Goal: Complete application form: Complete application form

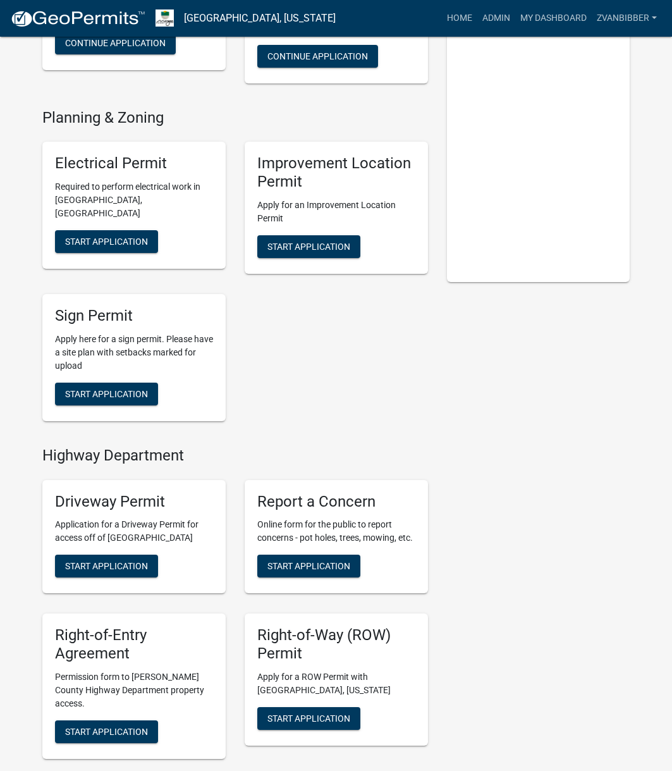
scroll to position [253, 0]
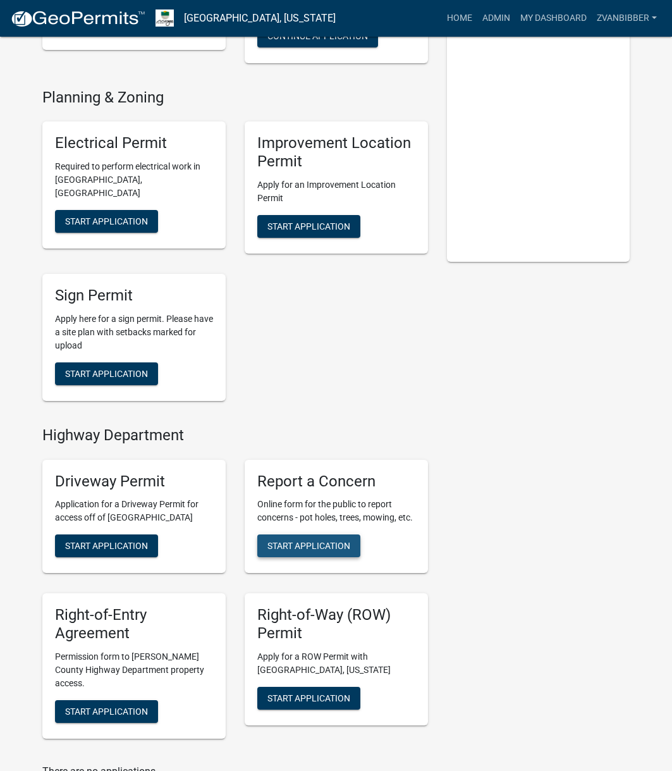
click at [297, 539] on button "Start Application" at bounding box center [308, 545] width 103 height 23
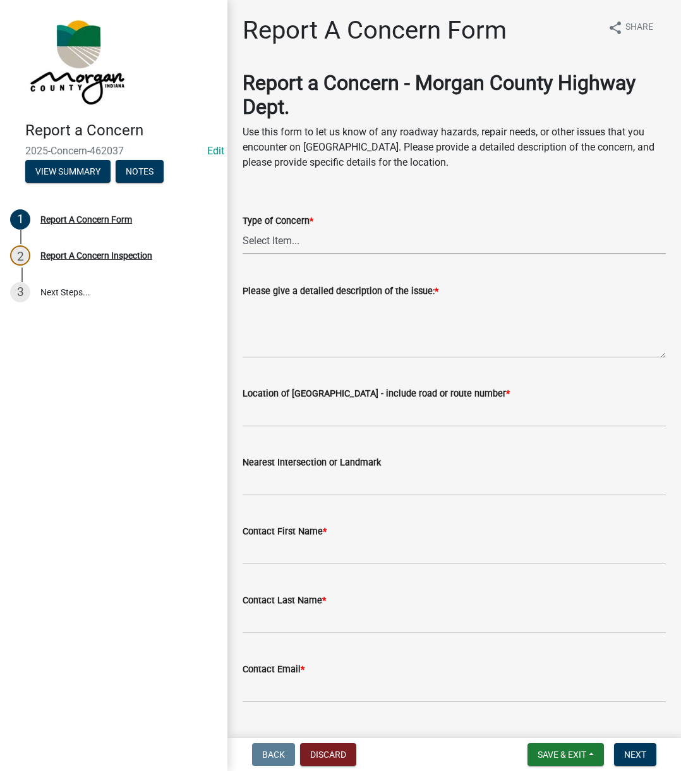
click at [437, 236] on select "Select Item... Pot Hole Patching Ditch Tree Sign Mowing Culvert Other" at bounding box center [454, 241] width 423 height 26
click at [243, 228] on select "Select Item... Pot Hole Patching Ditch Tree Sign Mowing Culvert Other" at bounding box center [454, 241] width 423 height 26
select select "05549d27-706b-4fc5-87d5-786b3b3055f9"
click at [312, 321] on textarea "Please give a detailed description of the issue: *" at bounding box center [454, 327] width 423 height 59
paste textarea "Reported low hanging trees as you are going up a hill around 1.5 miles east of …"
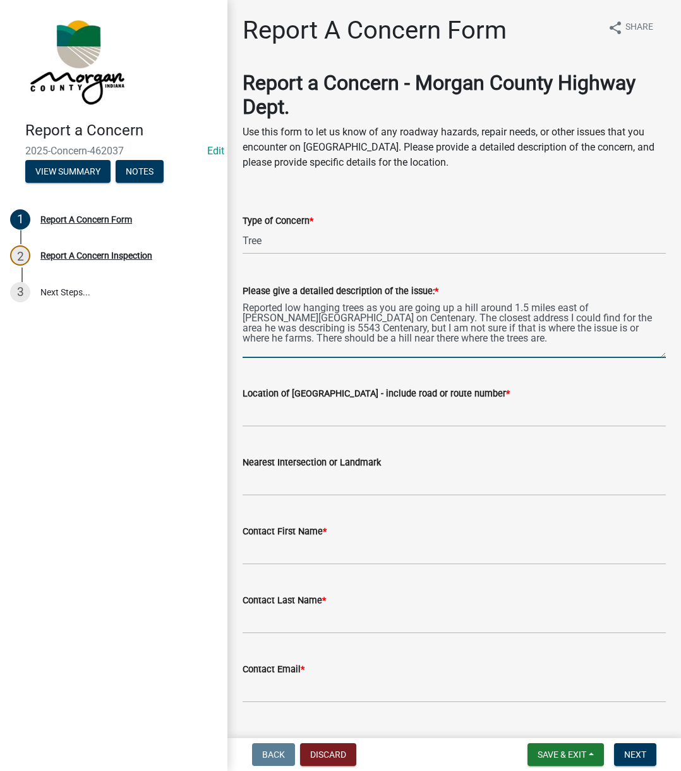
type textarea "Reported low hanging trees as you are going up a hill around 1.5 miles east of …"
click at [307, 403] on input "Location of [GEOGRAPHIC_DATA] - include road or route number *" at bounding box center [454, 414] width 423 height 26
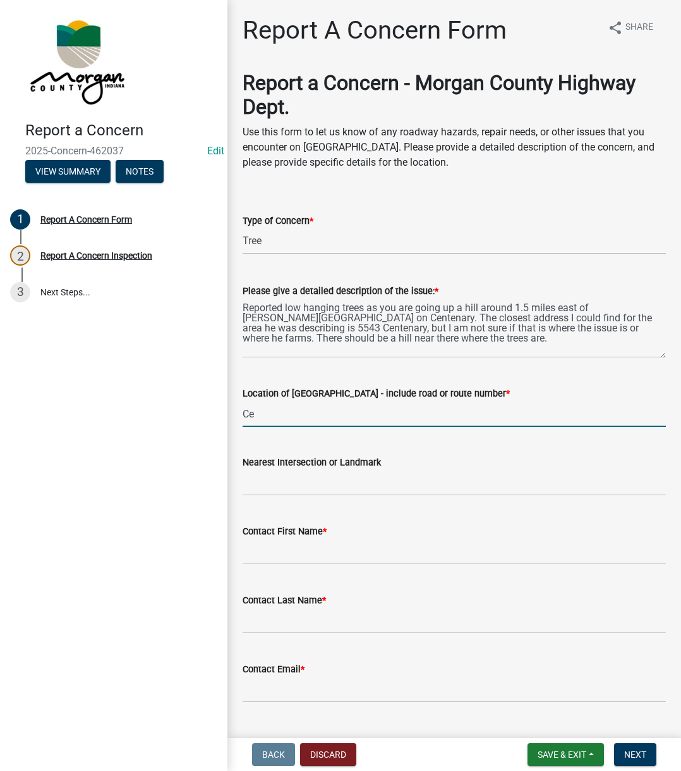
type input "C"
type input "Centenary"
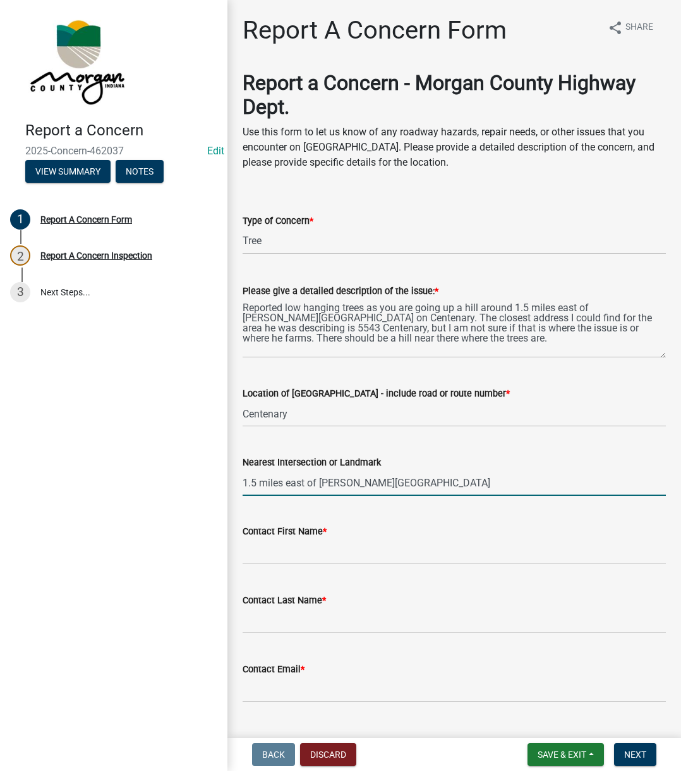
type input "1.5 miles east of [PERSON_NAME][GEOGRAPHIC_DATA]"
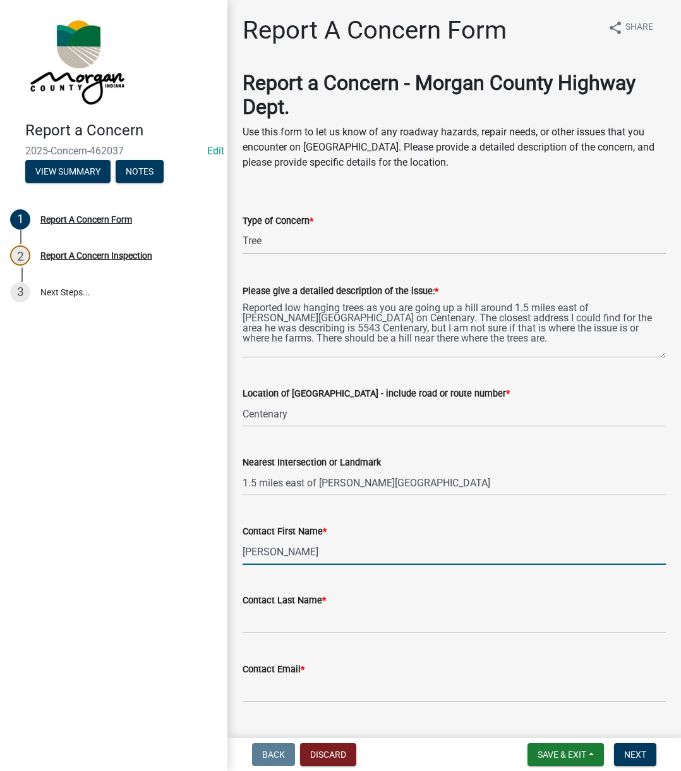
type input "[PERSON_NAME]"
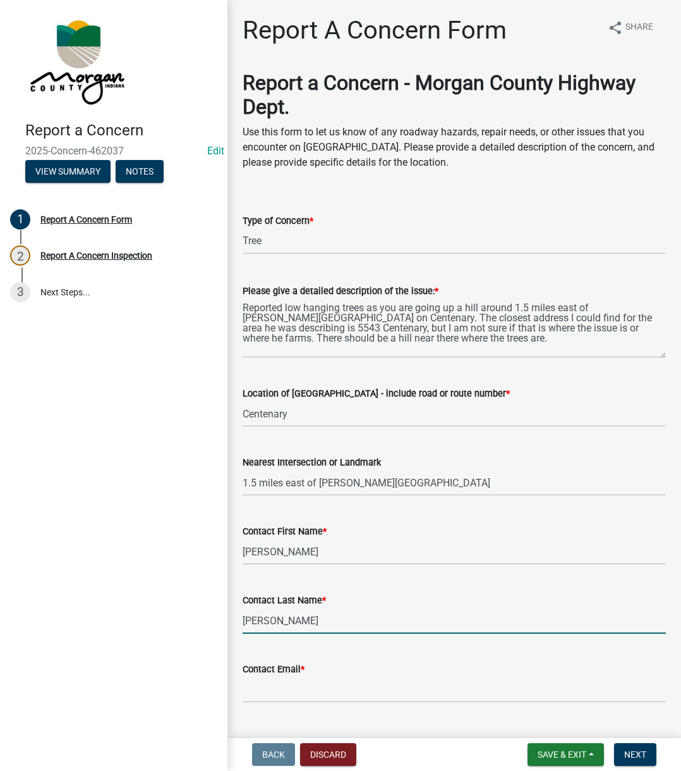
type input "[PERSON_NAME]"
type input "[EMAIL_ADDRESS][DOMAIN_NAME]"
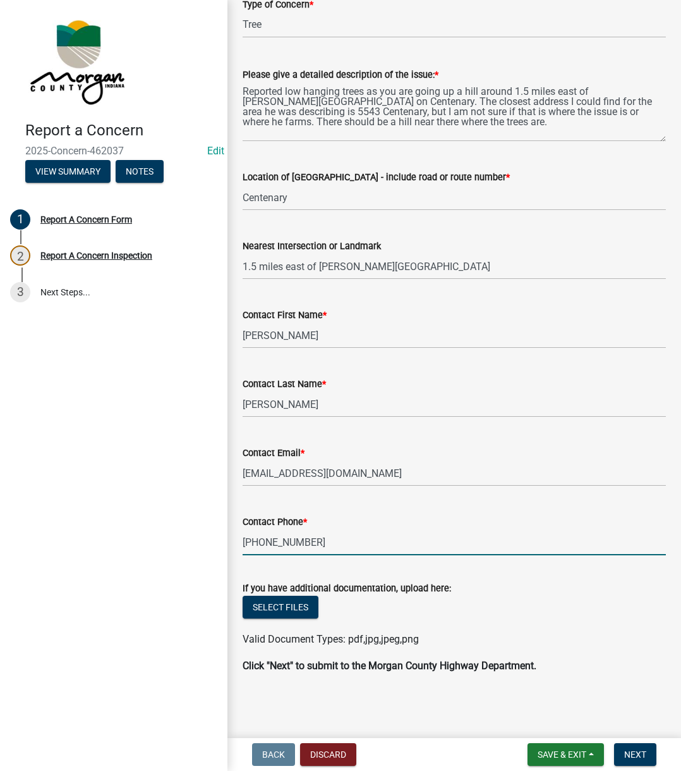
type input "[PHONE_NUMBER]"
click at [638, 753] on span "Next" at bounding box center [635, 754] width 22 height 10
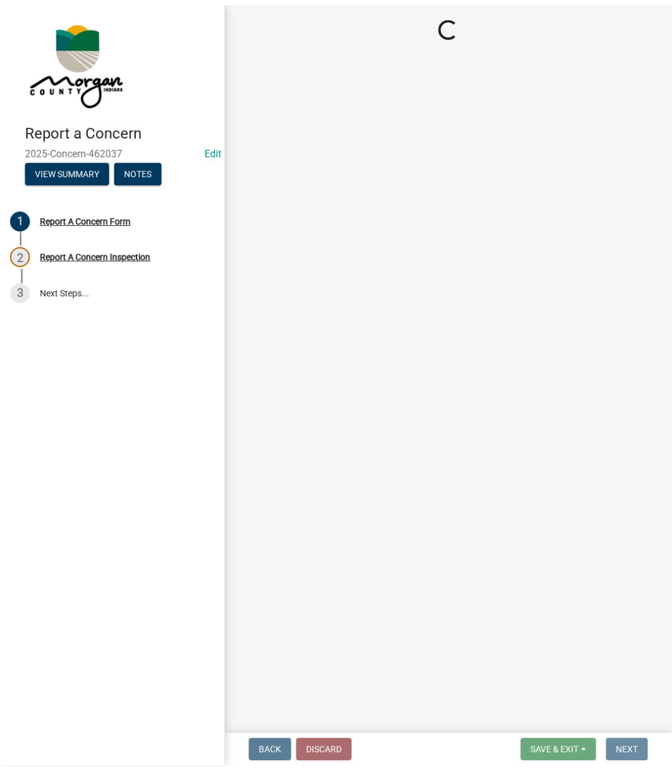
scroll to position [0, 0]
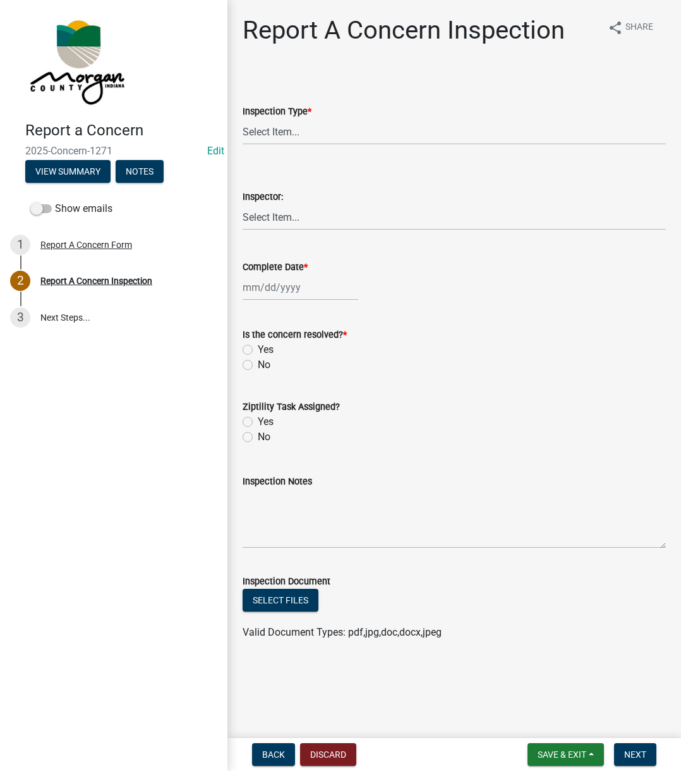
click at [351, 146] on wm-data-entity-input "Inspection Type * Select Item... Pot Hole Patching Ditch Tree Sign Mowing Culve…" at bounding box center [454, 113] width 423 height 85
click at [341, 137] on select "Select Item... Pot Hole Patching Ditch Tree Sign Mowing Culvert Other" at bounding box center [454, 132] width 423 height 26
click at [243, 119] on select "Select Item... Pot Hole Patching Ditch Tree Sign Mowing Culvert Other" at bounding box center [454, 132] width 423 height 26
select select "05549d27-706b-4fc5-87d5-786b3b3055f9"
click at [293, 203] on div "Inspector:" at bounding box center [454, 196] width 423 height 15
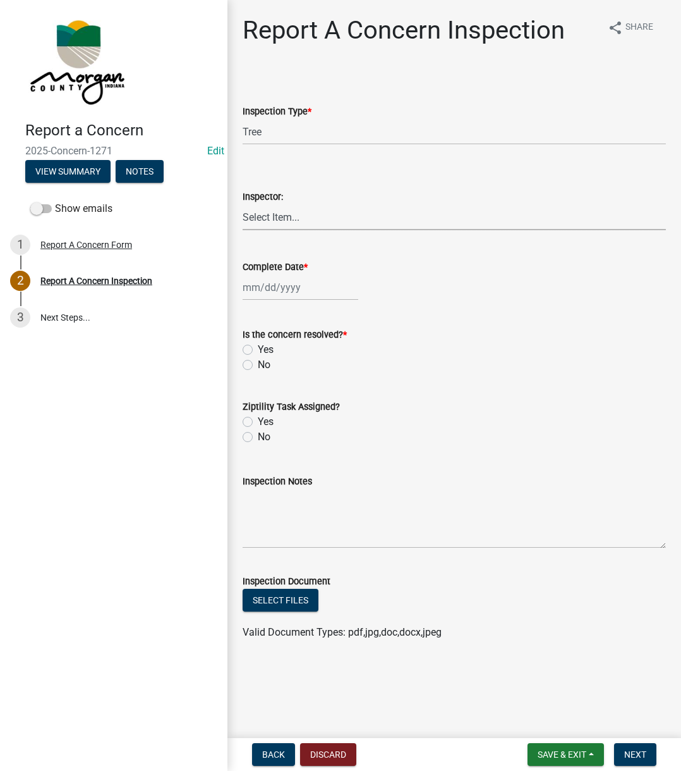
click at [293, 227] on select "Select Item... [PERSON_NAME] [PERSON_NAME] [PERSON_NAME] [PERSON_NAME] [PERSON_…" at bounding box center [454, 217] width 423 height 26
click at [243, 204] on select "Select Item... [PERSON_NAME] [PERSON_NAME] [PERSON_NAME] [PERSON_NAME] [PERSON_…" at bounding box center [454, 217] width 423 height 26
select select "742eb044-fc58-4034-b35e-1550e746fcda"
click at [279, 291] on div at bounding box center [301, 287] width 116 height 26
select select "8"
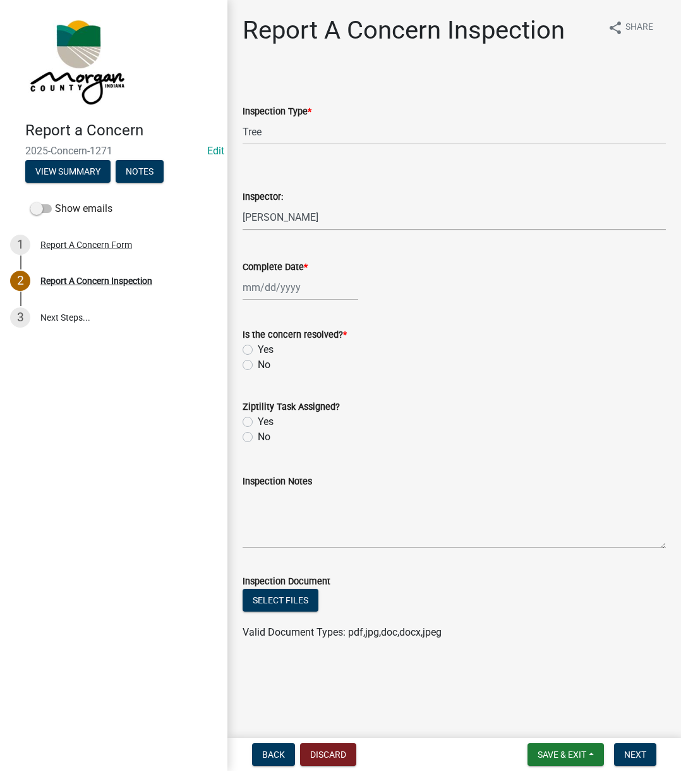
select select "2025"
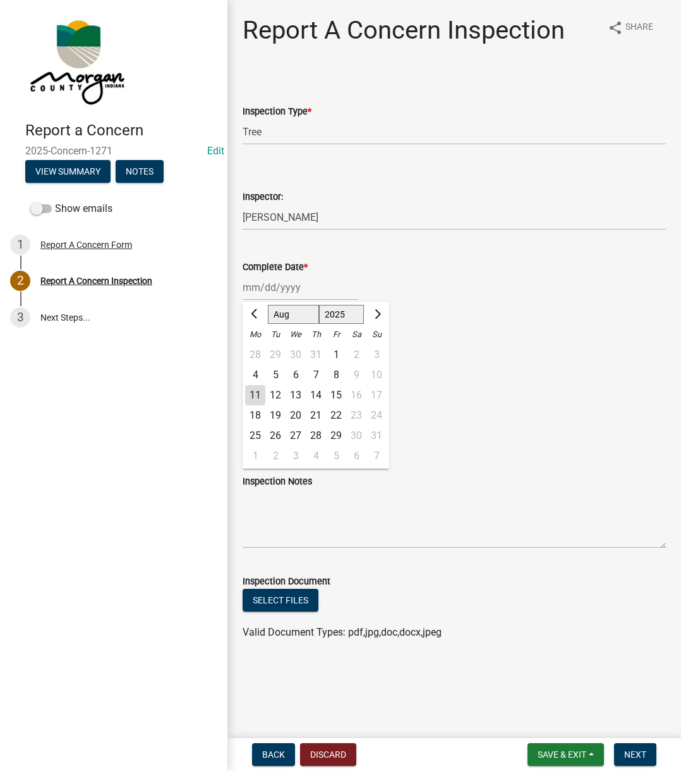
click at [250, 399] on div "11" at bounding box center [255, 395] width 20 height 20
type input "[DATE]"
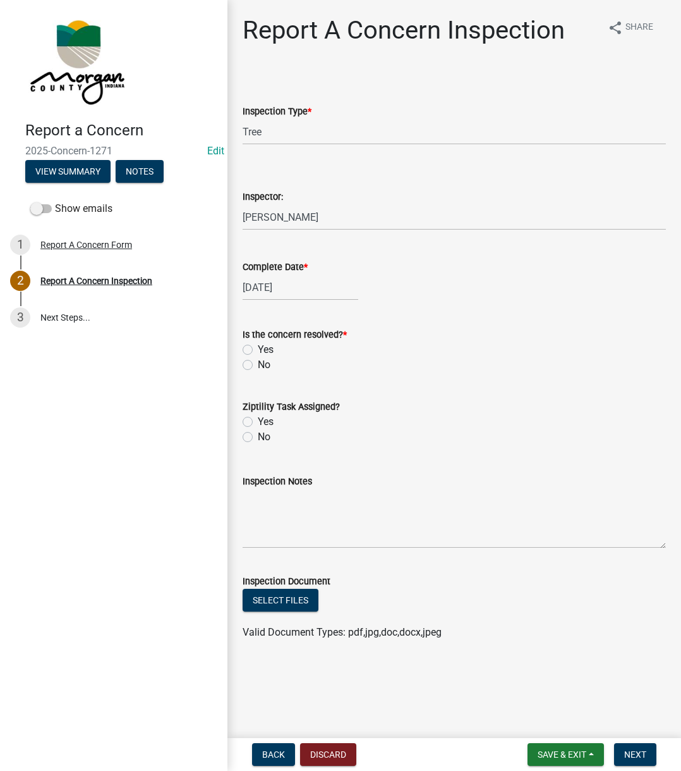
click at [258, 348] on label "Yes" at bounding box center [266, 349] width 16 height 15
click at [258, 348] on input "Yes" at bounding box center [262, 346] width 8 height 8
radio input "true"
click at [258, 423] on label "Yes" at bounding box center [266, 421] width 16 height 15
click at [258, 422] on input "Yes" at bounding box center [262, 418] width 8 height 8
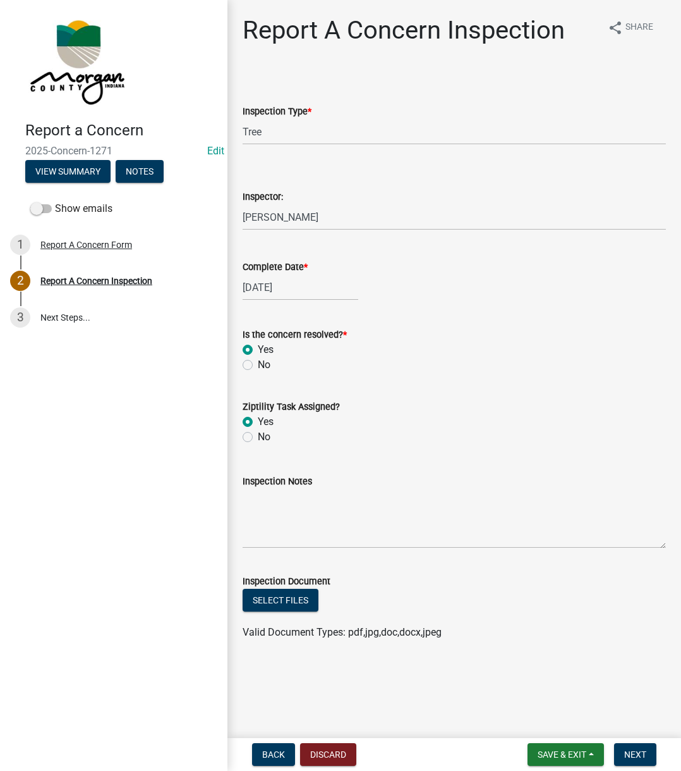
radio input "true"
click at [298, 532] on textarea "Inspection Notes" at bounding box center [454, 518] width 423 height 59
type textarea "Sent to D3"
click at [644, 750] on span "Next" at bounding box center [635, 754] width 22 height 10
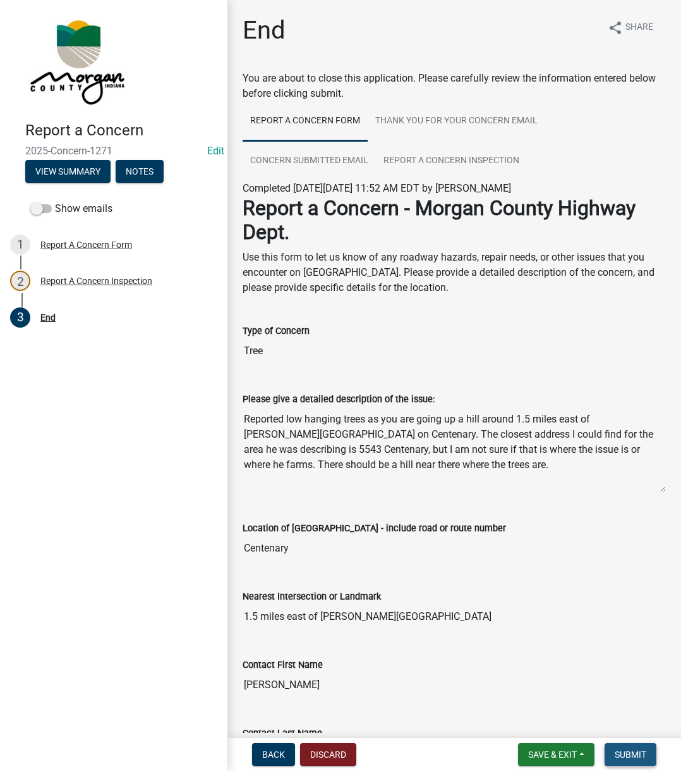
click at [644, 750] on span "Submit" at bounding box center [631, 754] width 32 height 10
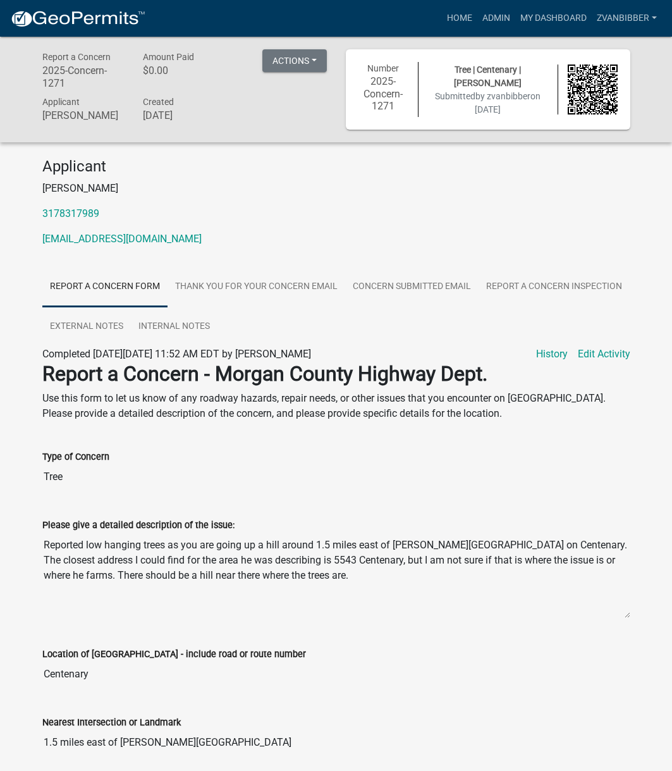
click at [287, 556] on textarea "Reported low hanging trees as you are going up a hill around 1.5 miles east of …" at bounding box center [336, 575] width 588 height 86
click at [78, 484] on input "Tree" at bounding box center [336, 476] width 588 height 25
click at [139, 530] on label "Please give a detailed description of the issue:" at bounding box center [138, 525] width 192 height 9
click at [139, 539] on textarea "Reported low hanging trees as you are going up a hill around 1.5 miles east of …" at bounding box center [336, 575] width 588 height 86
click at [176, 523] on div "Please give a detailed description of the issue: Reported low hanging trees as …" at bounding box center [336, 558] width 588 height 119
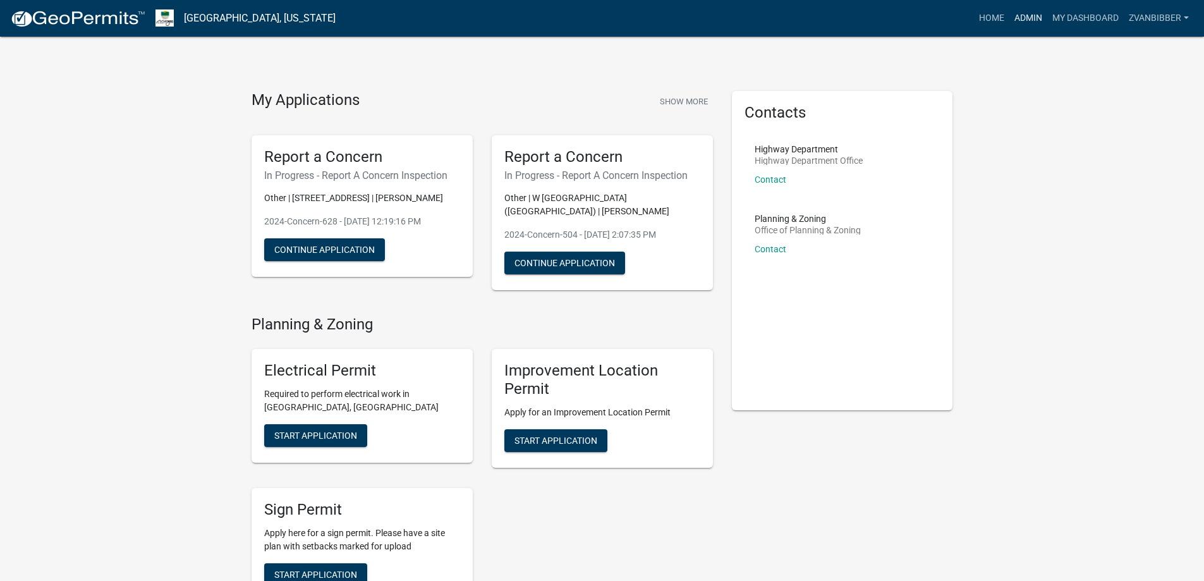
click at [1025, 21] on link "Admin" at bounding box center [1028, 18] width 38 height 24
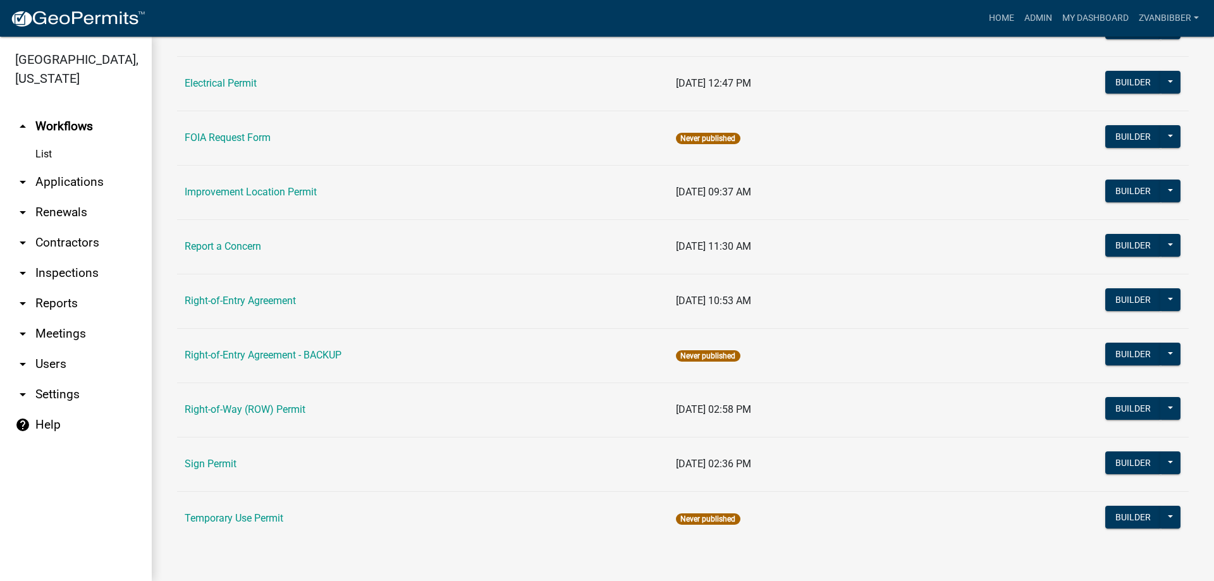
scroll to position [27, 0]
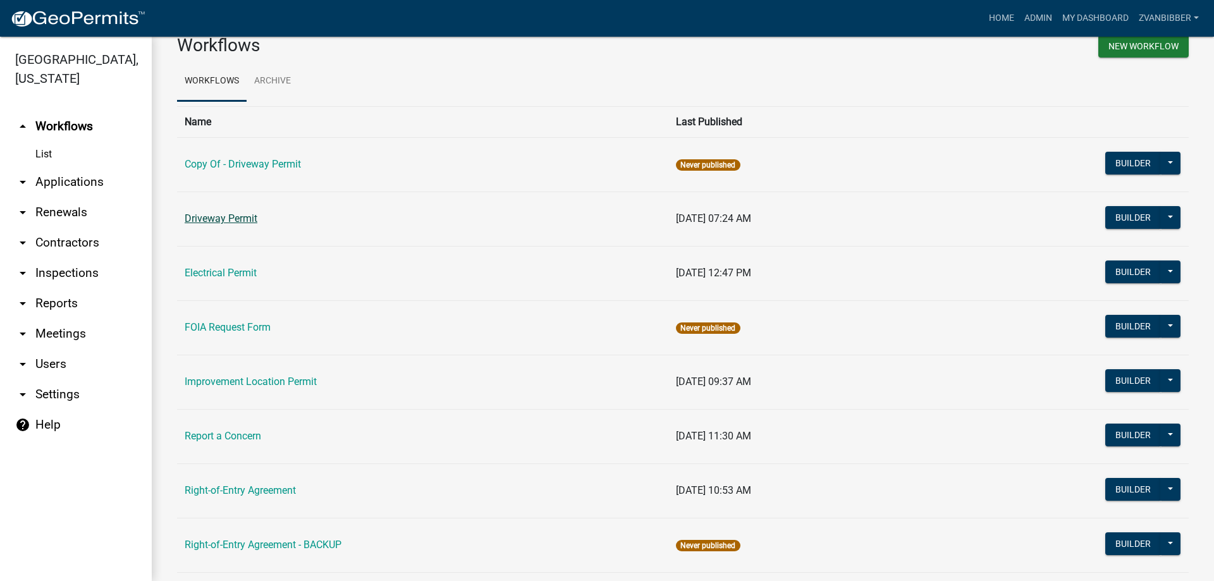
click at [246, 222] on link "Driveway Permit" at bounding box center [221, 218] width 73 height 12
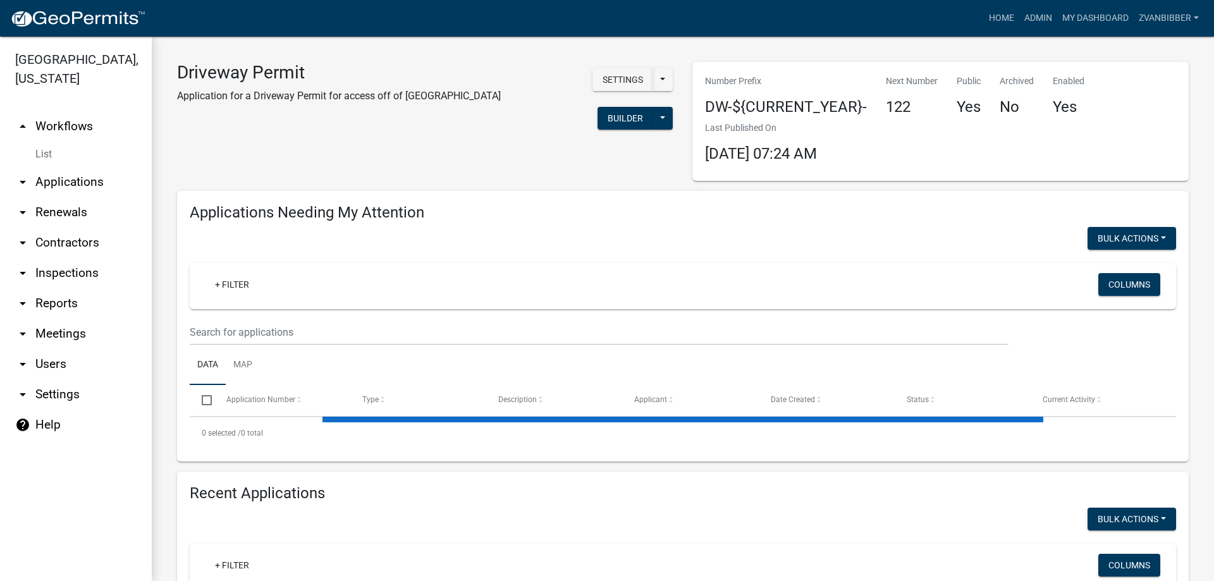
click at [566, 310] on wm-filter-builder "+ Filter Columns" at bounding box center [683, 304] width 986 height 82
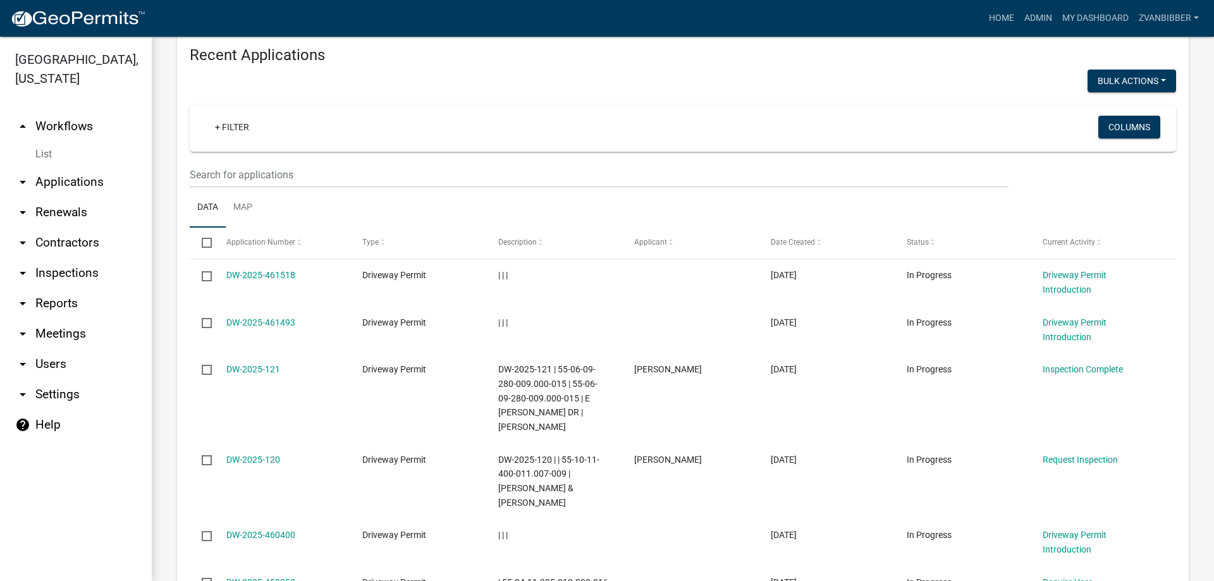
scroll to position [442, 0]
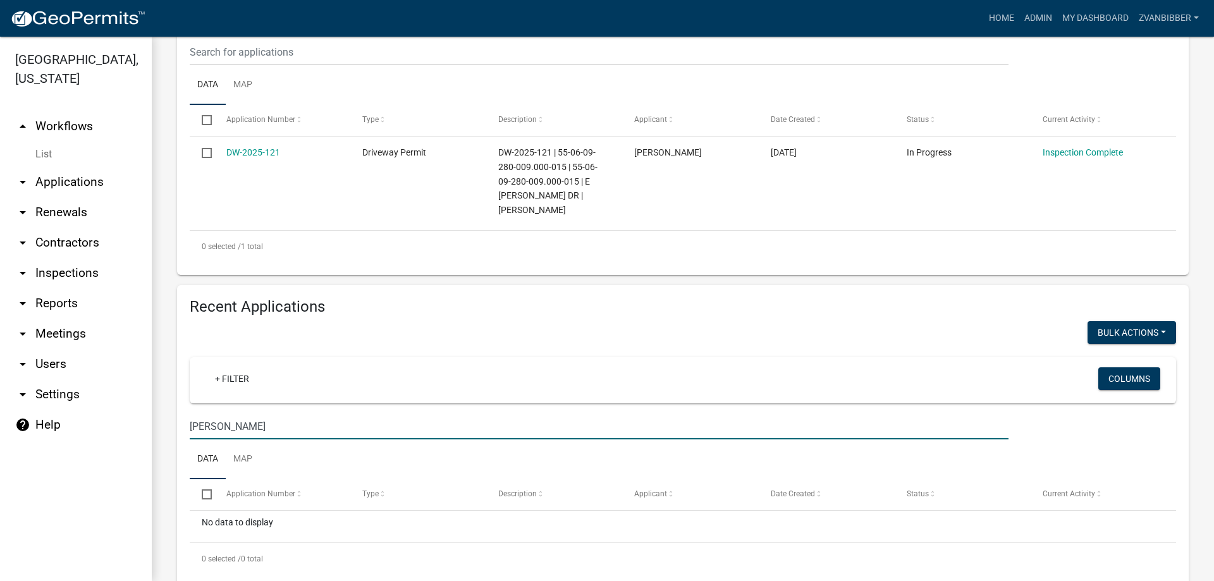
scroll to position [312, 0]
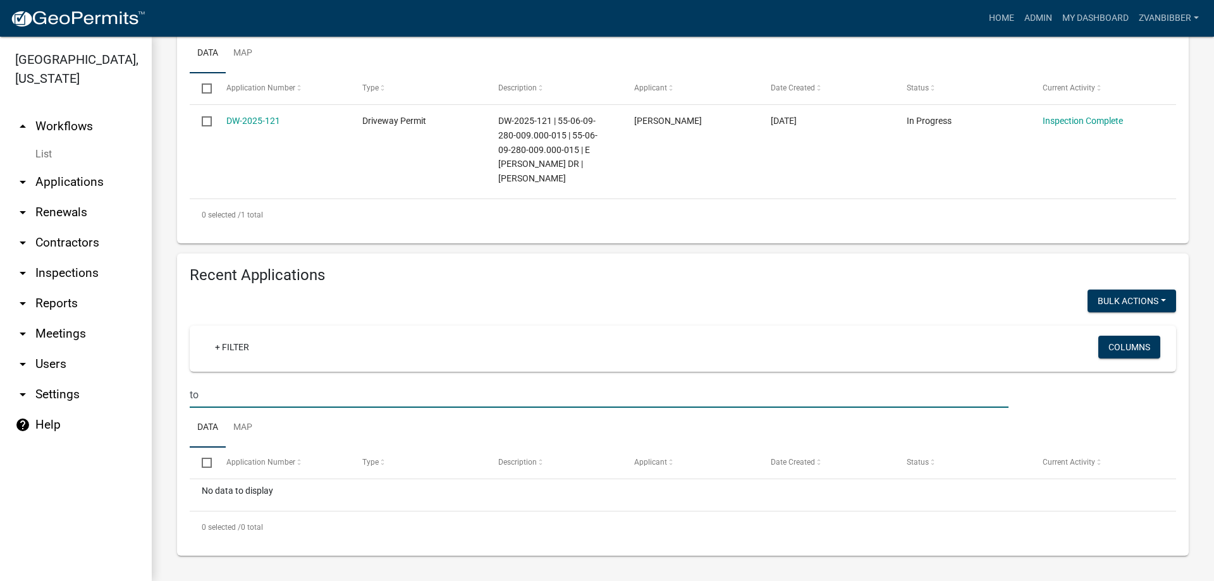
type input "t"
type input "zim"
click at [262, 496] on div "No data to display" at bounding box center [683, 495] width 986 height 32
click at [235, 492] on div "No data to display" at bounding box center [683, 495] width 986 height 32
click at [209, 392] on input "zim" at bounding box center [599, 395] width 819 height 26
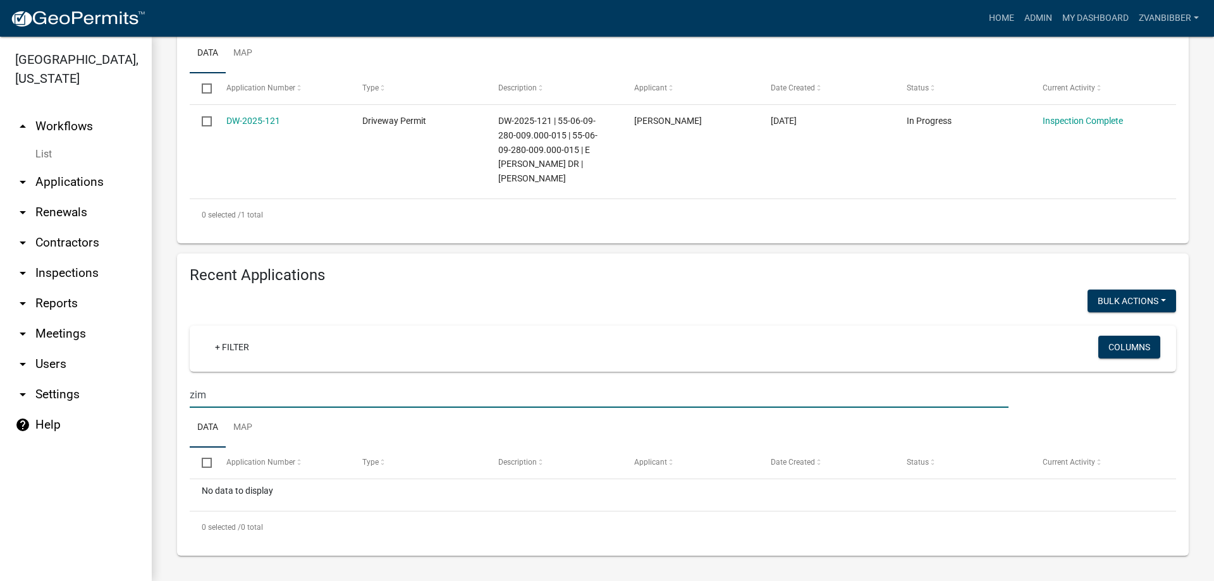
click at [209, 392] on input "zim" at bounding box center [599, 395] width 819 height 26
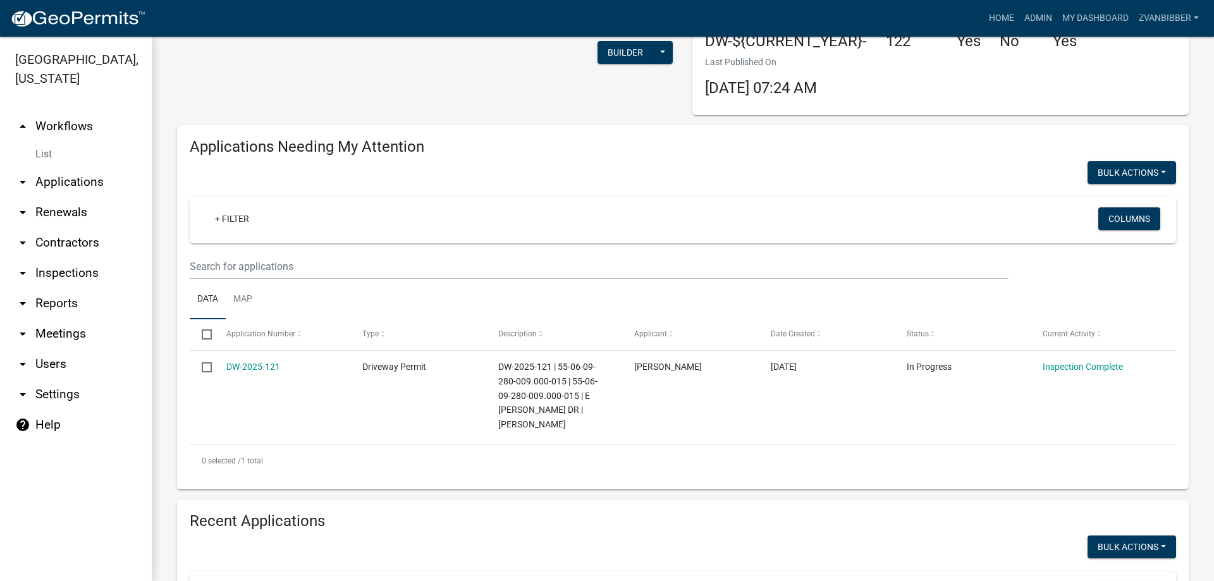
scroll to position [0, 0]
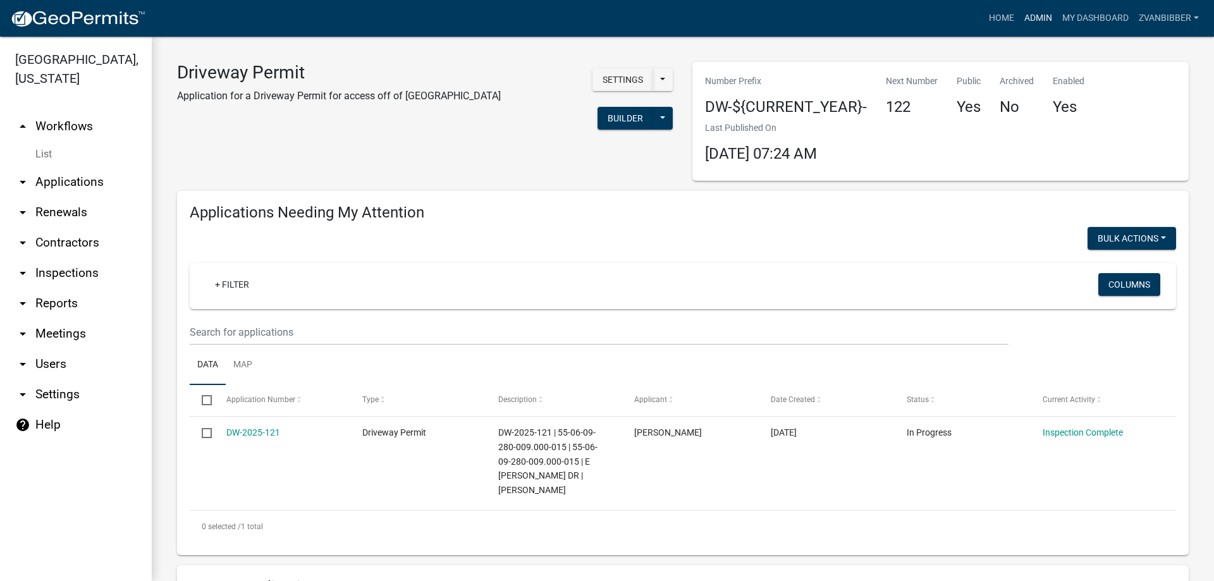
click at [1040, 28] on link "Admin" at bounding box center [1038, 18] width 38 height 24
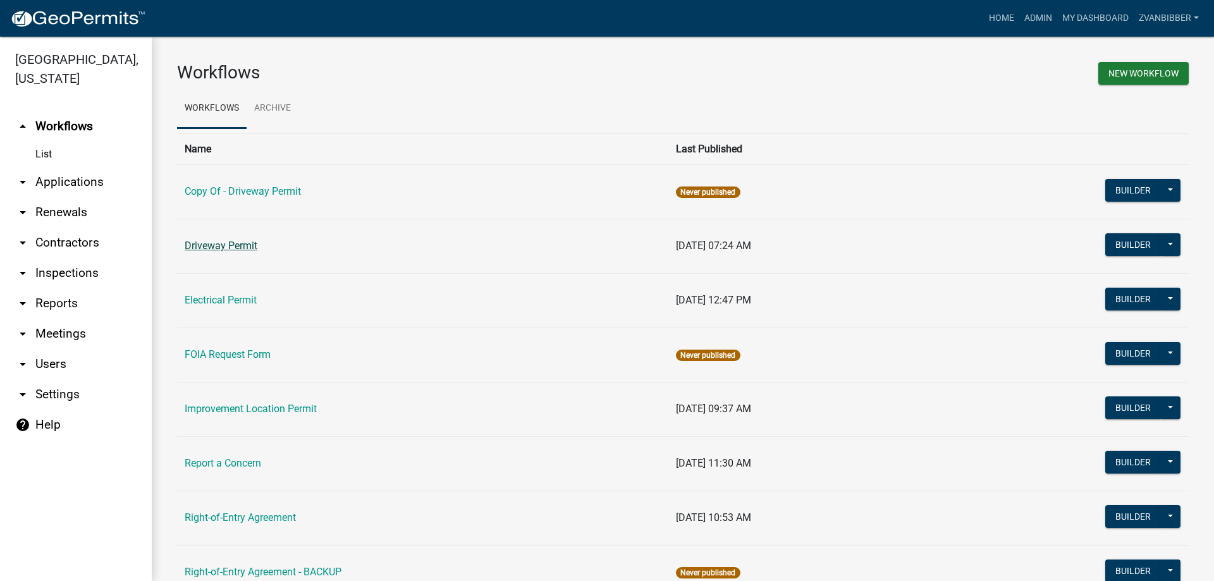
click at [246, 248] on link "Driveway Permit" at bounding box center [221, 246] width 73 height 12
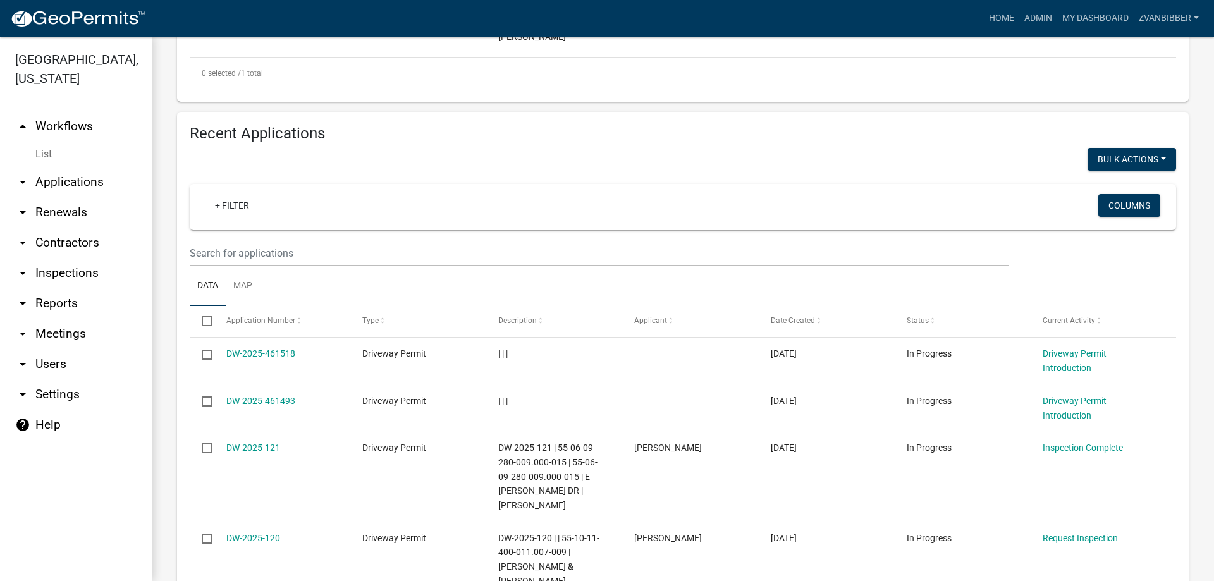
scroll to position [629, 0]
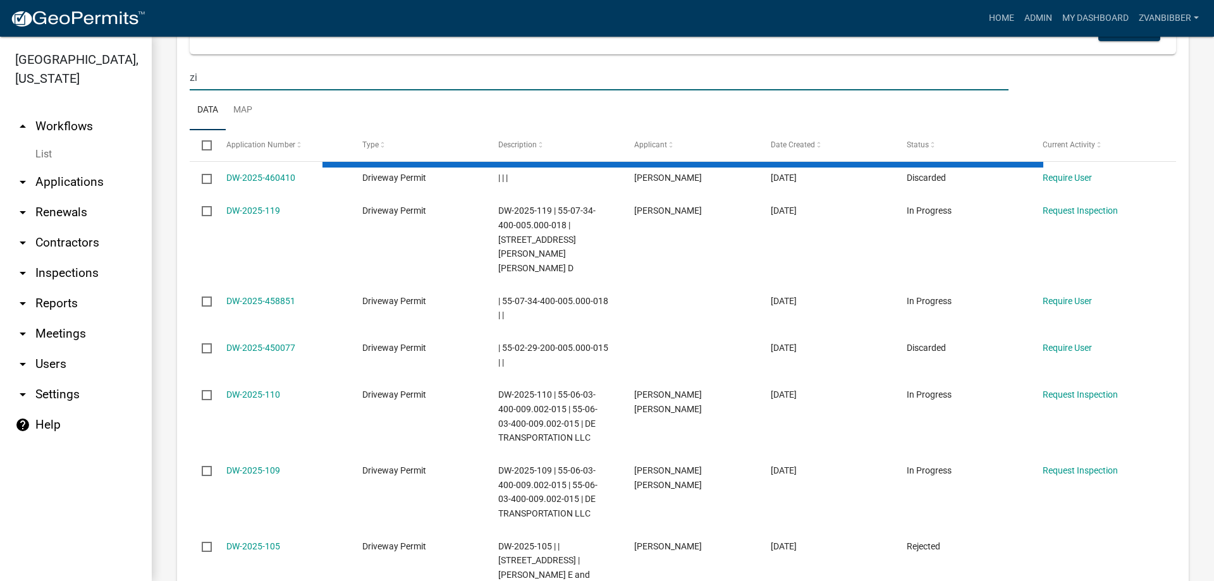
scroll to position [406, 0]
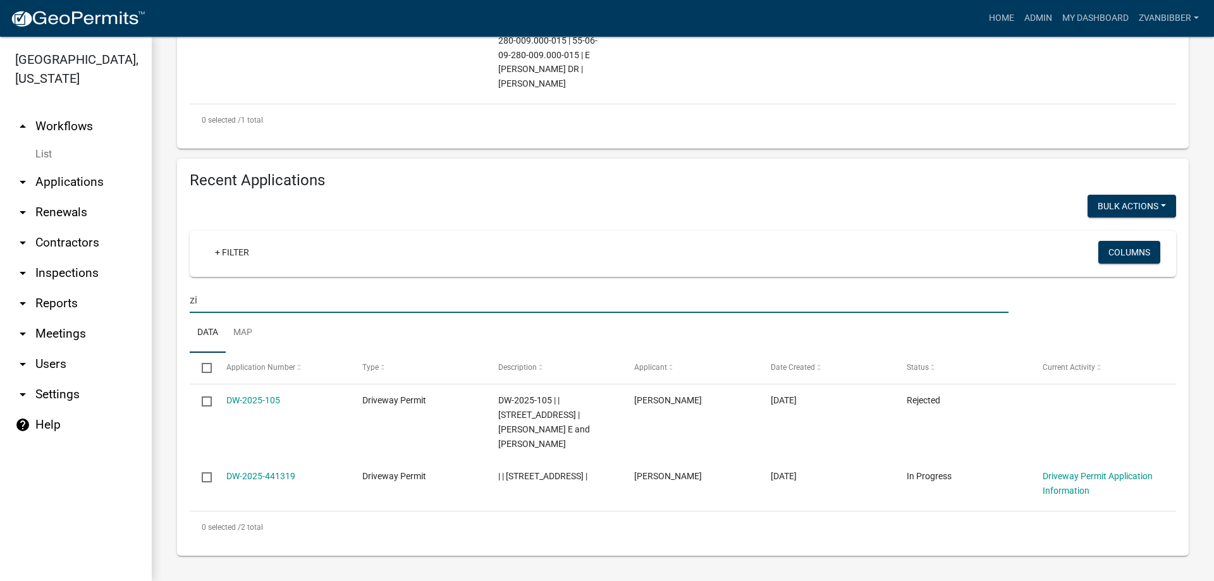
type input "z"
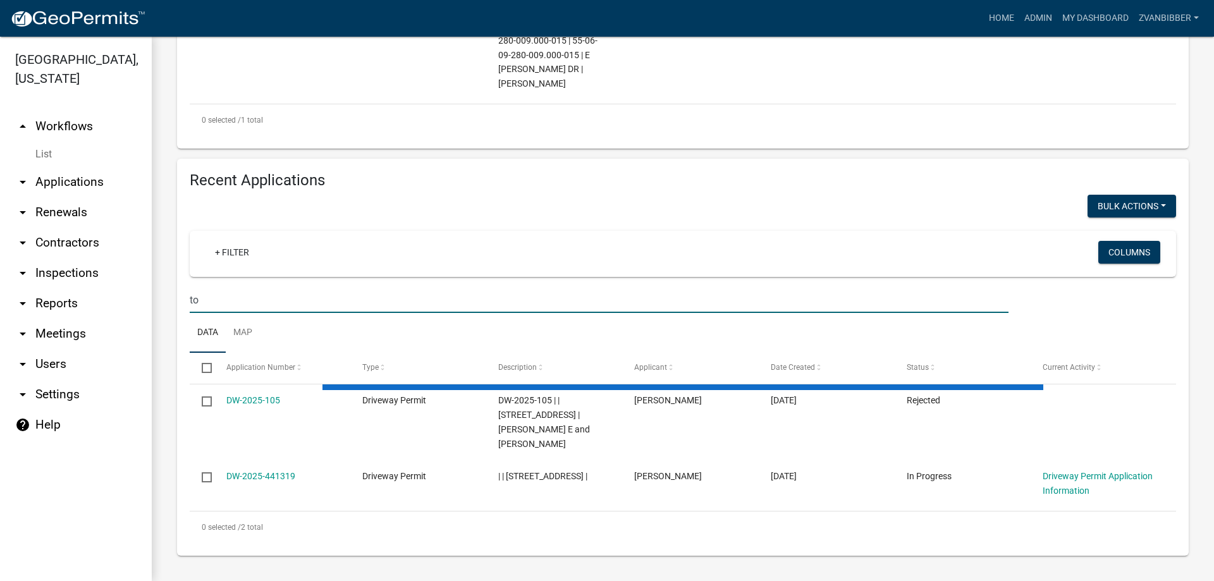
scroll to position [629, 0]
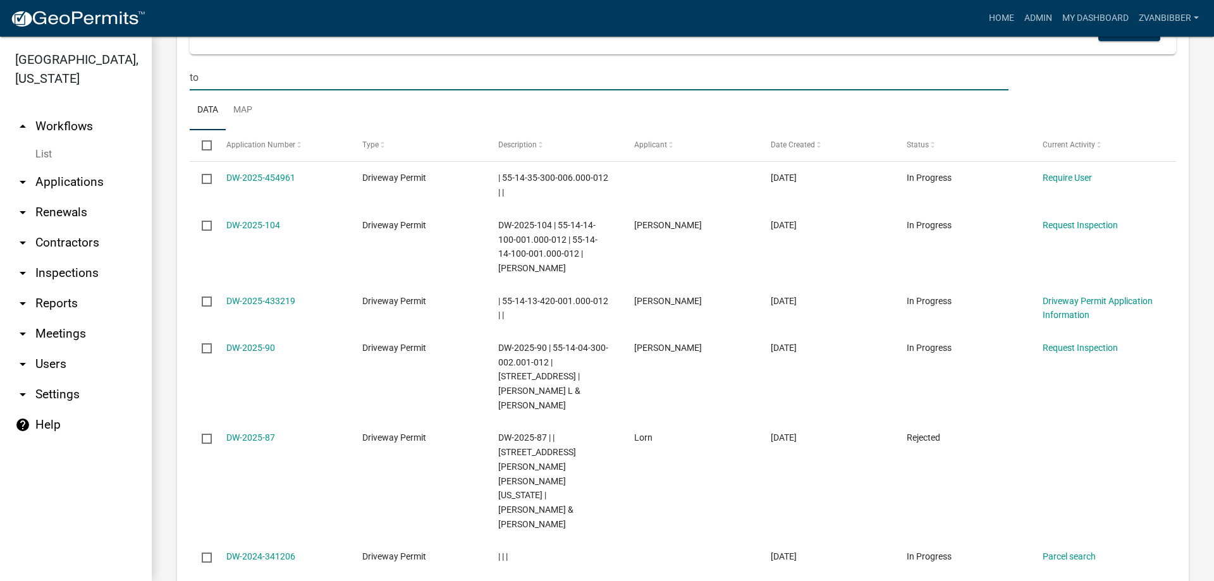
type input "t"
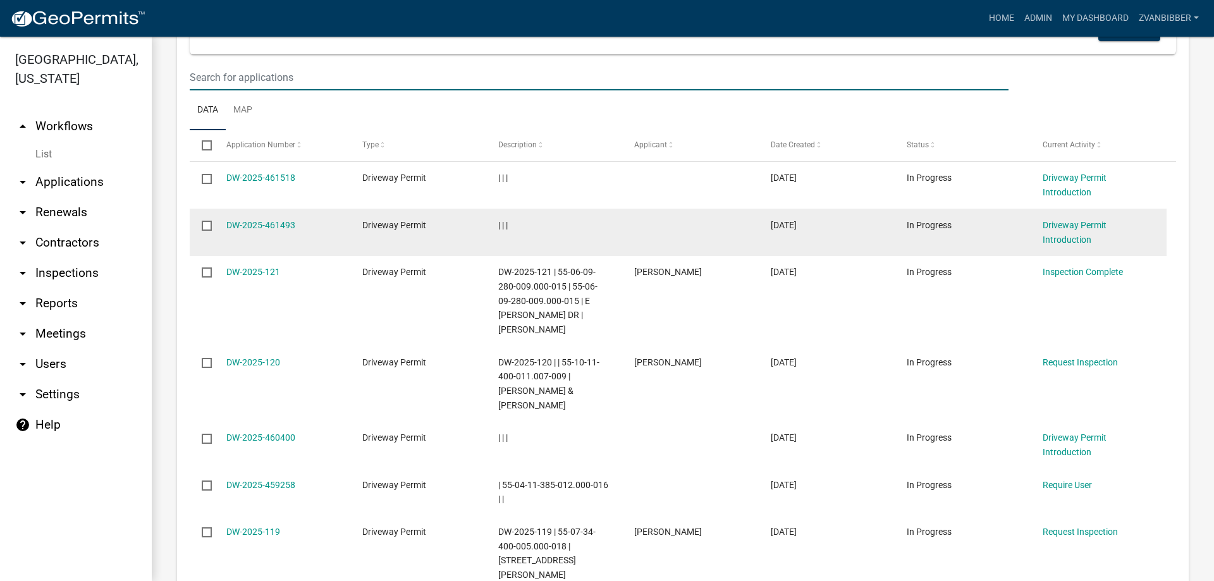
scroll to position [893, 0]
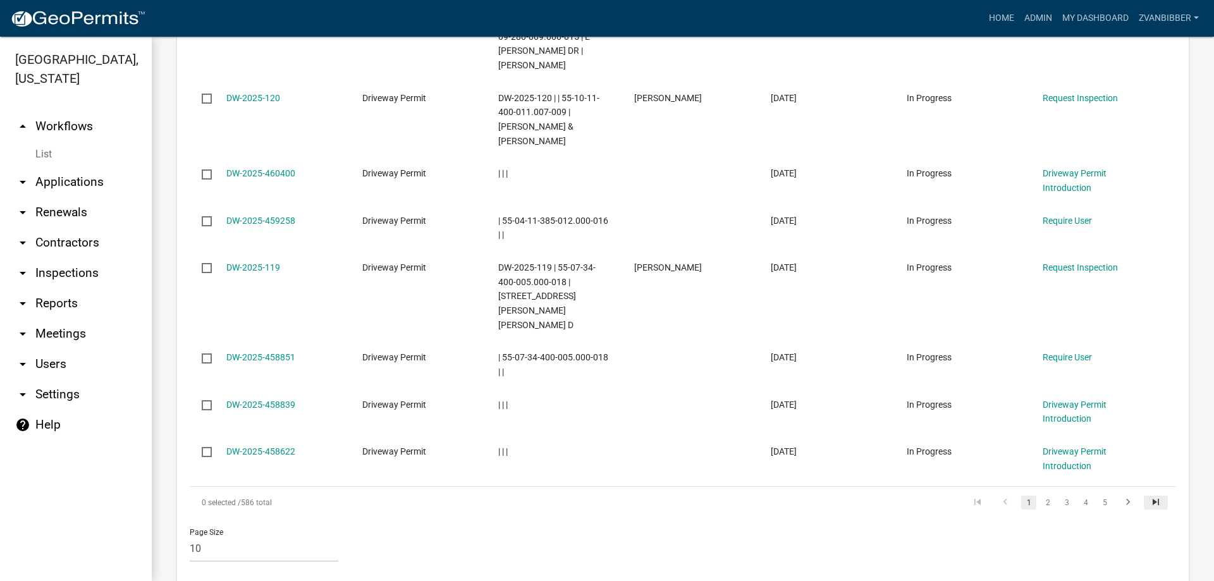
click at [1147, 496] on icon "go to last page" at bounding box center [1155, 503] width 16 height 15
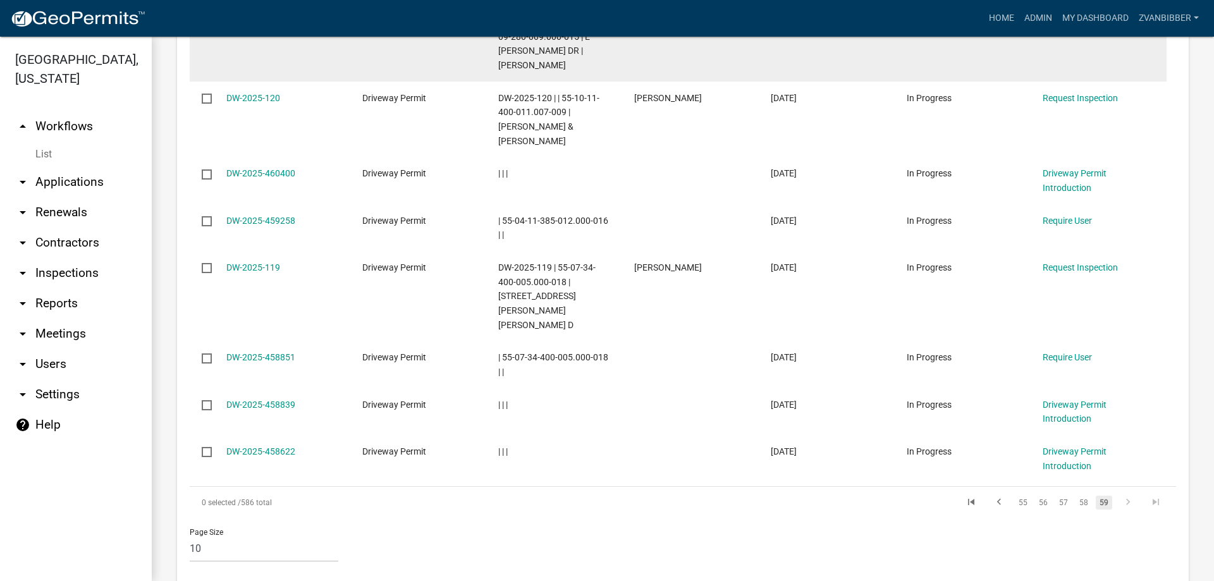
scroll to position [662, 0]
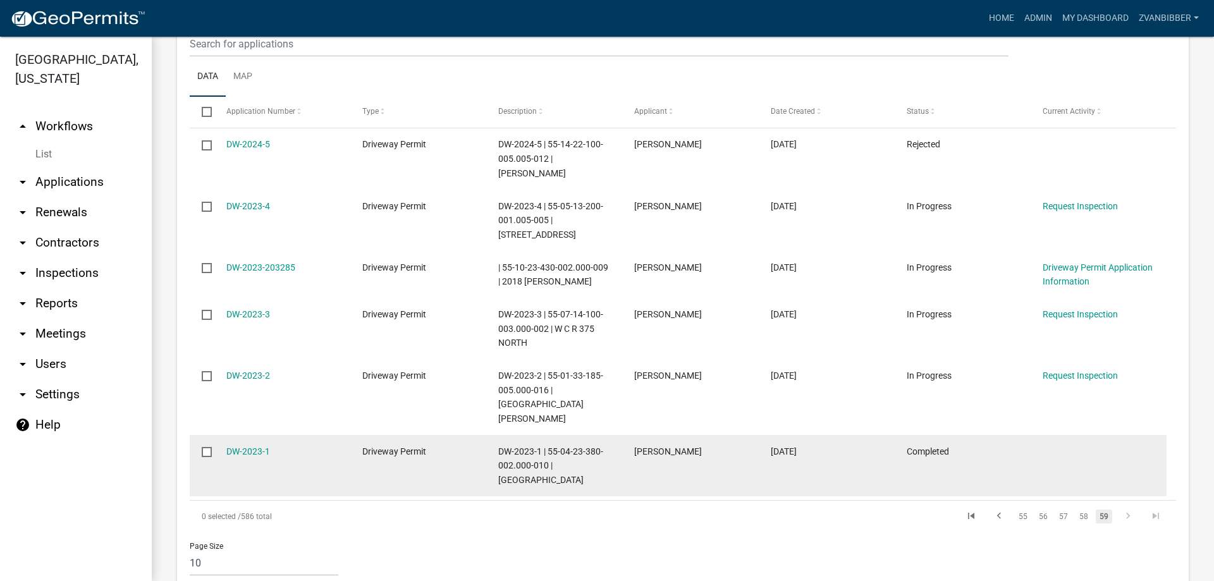
drag, startPoint x: 776, startPoint y: 408, endPoint x: 829, endPoint y: 404, distance: 53.2
click at [829, 444] on div "04/25/2023" at bounding box center [827, 451] width 112 height 15
click at [796, 446] on span "04/25/2023" at bounding box center [784, 451] width 26 height 10
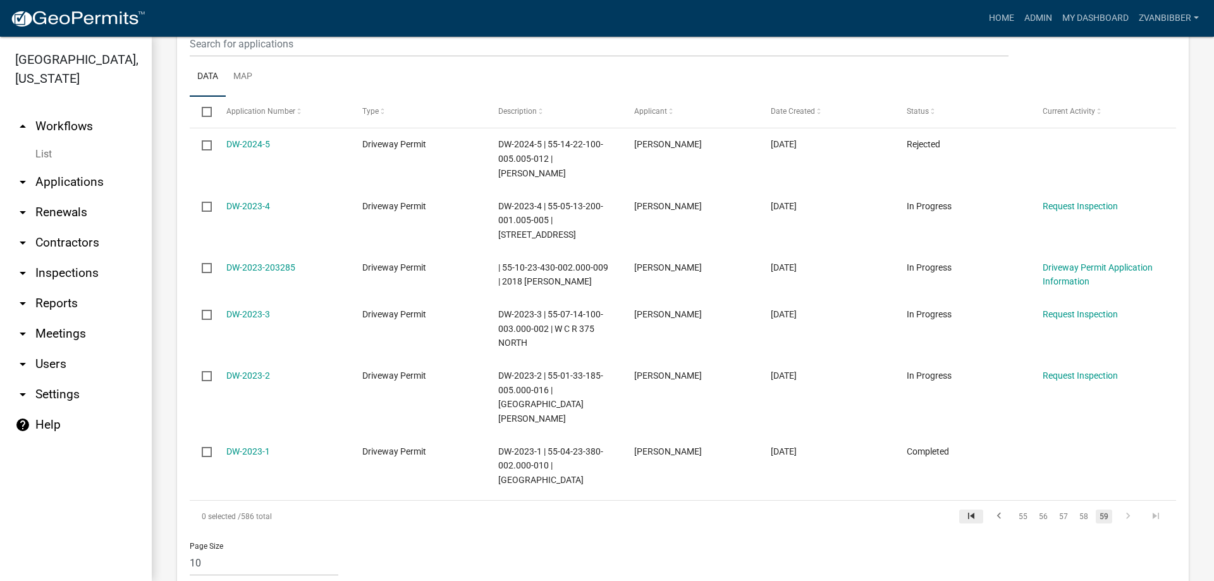
click at [963, 510] on icon "go to first page" at bounding box center [971, 517] width 16 height 15
